Goal: Navigation & Orientation: Understand site structure

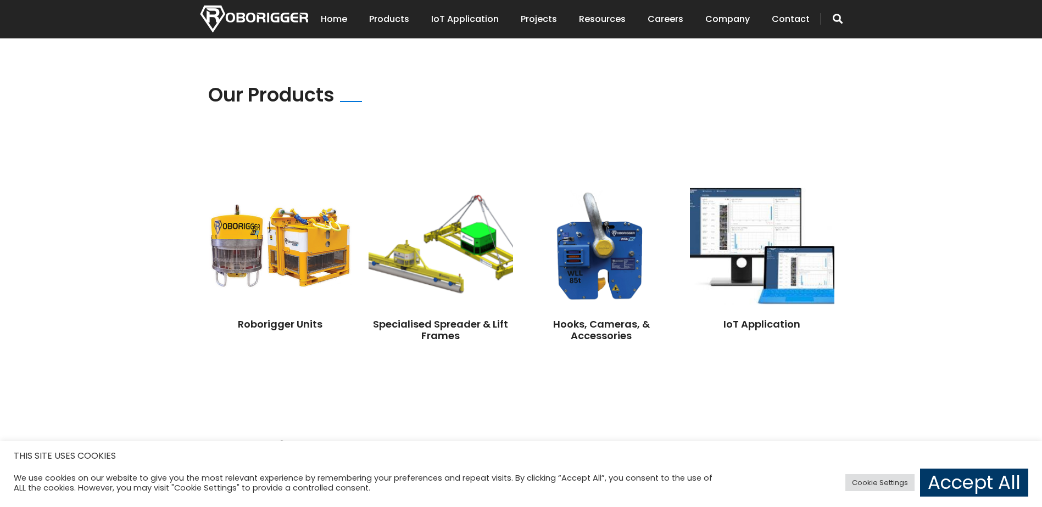
scroll to position [769, 0]
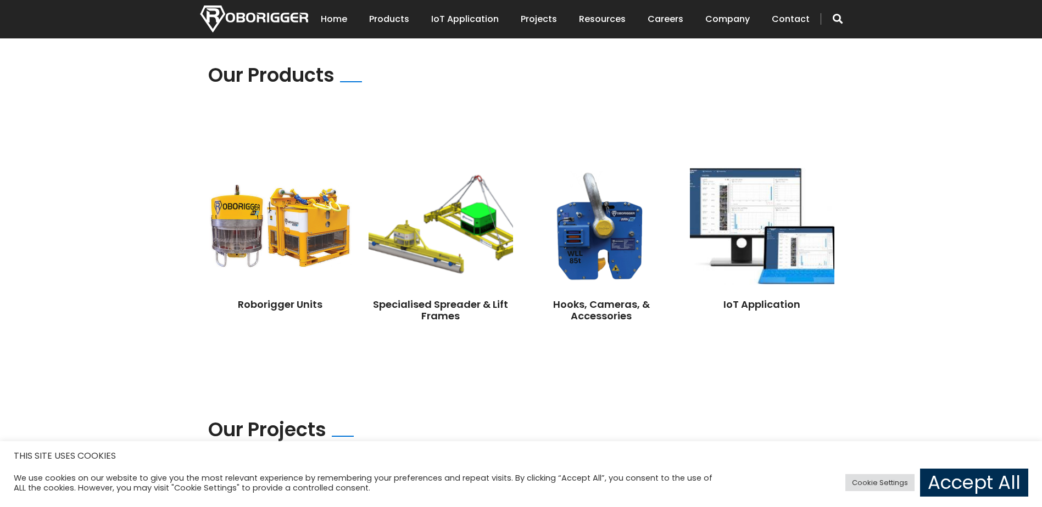
click at [992, 477] on link "Accept All" at bounding box center [974, 483] width 108 height 28
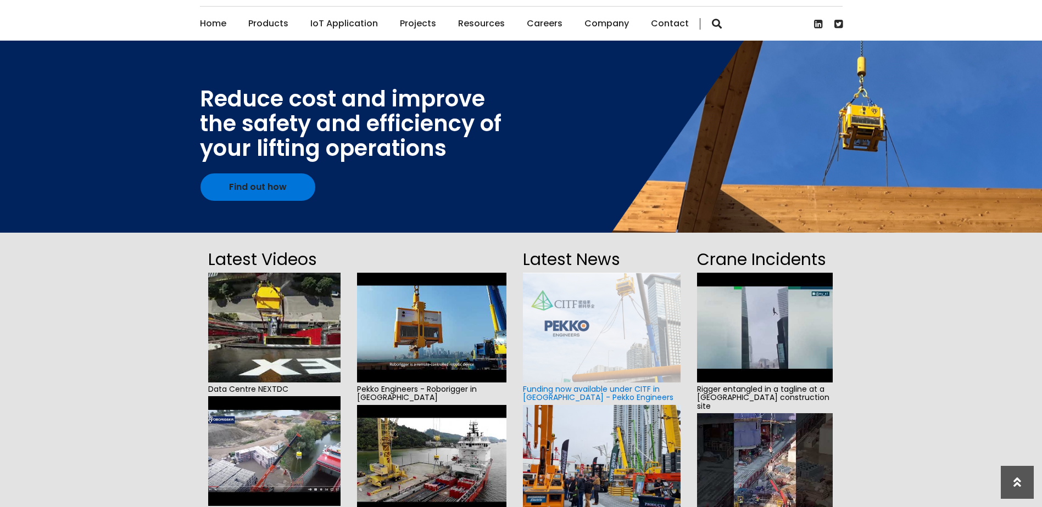
scroll to position [0, 0]
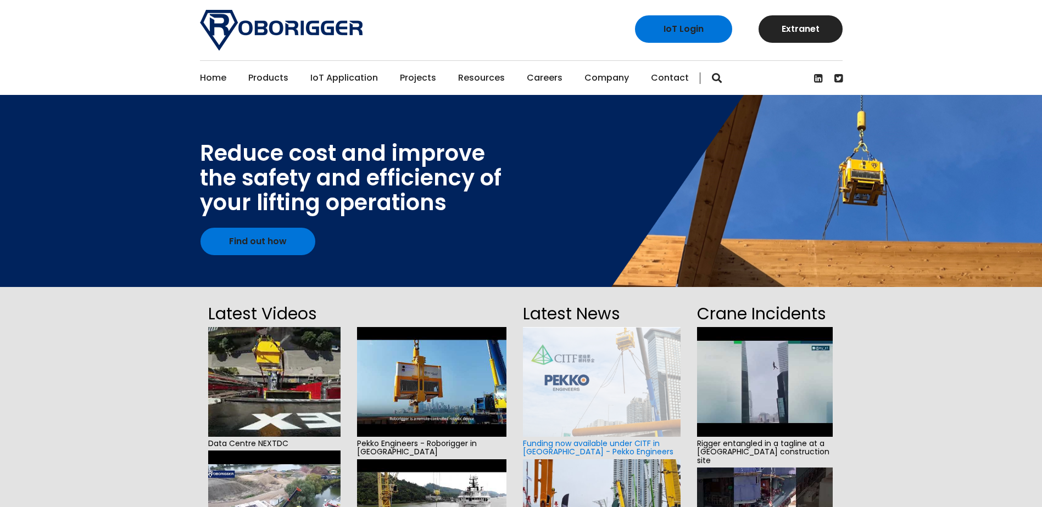
click at [409, 78] on link "Projects" at bounding box center [418, 78] width 36 height 34
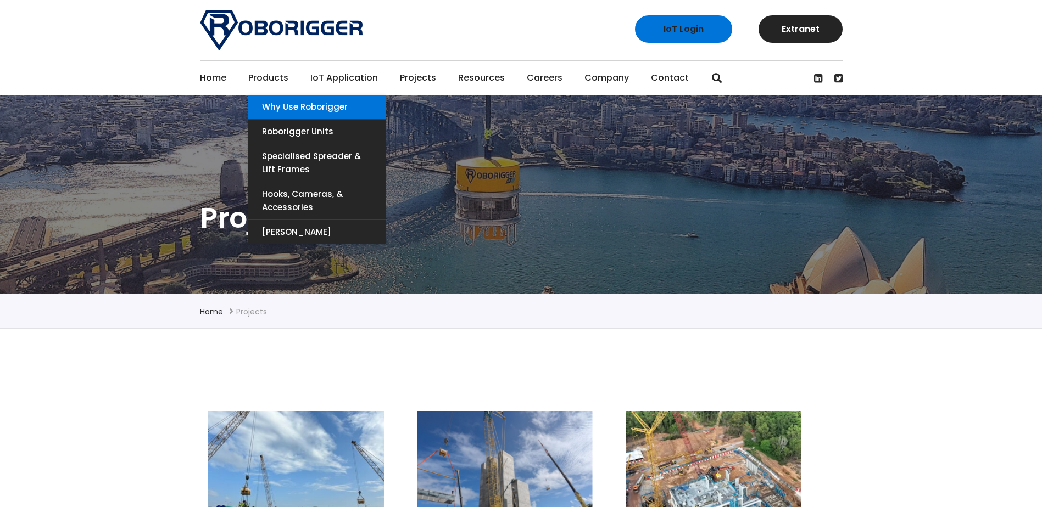
click at [299, 109] on link "Why use Roborigger" at bounding box center [316, 107] width 137 height 24
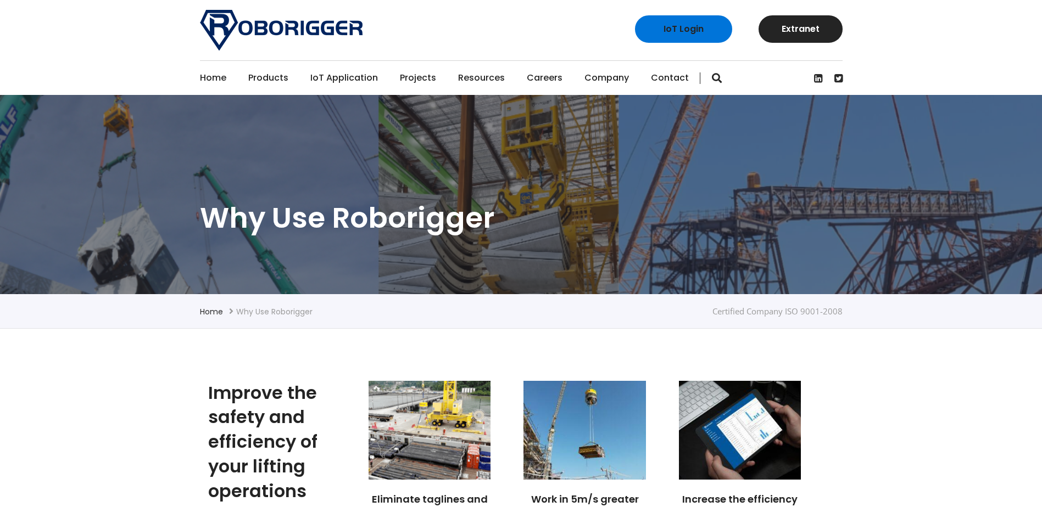
click at [211, 82] on link "Home" at bounding box center [213, 78] width 26 height 34
